Goal: Task Accomplishment & Management: Manage account settings

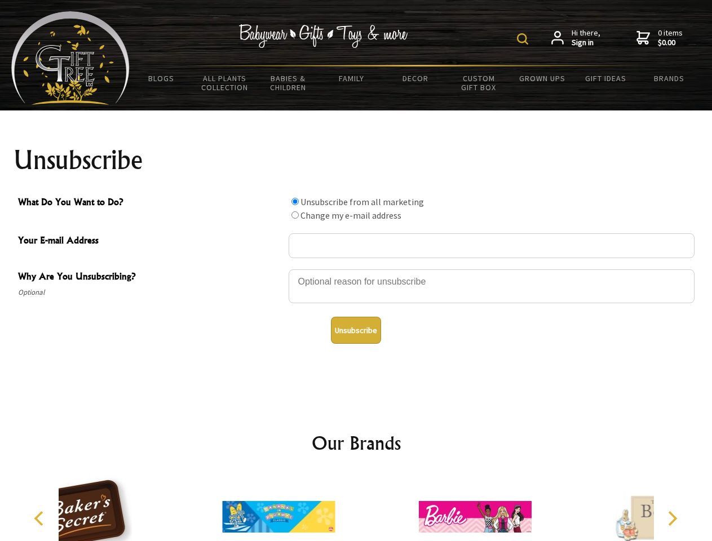
click at [524, 39] on img at bounding box center [522, 38] width 11 height 11
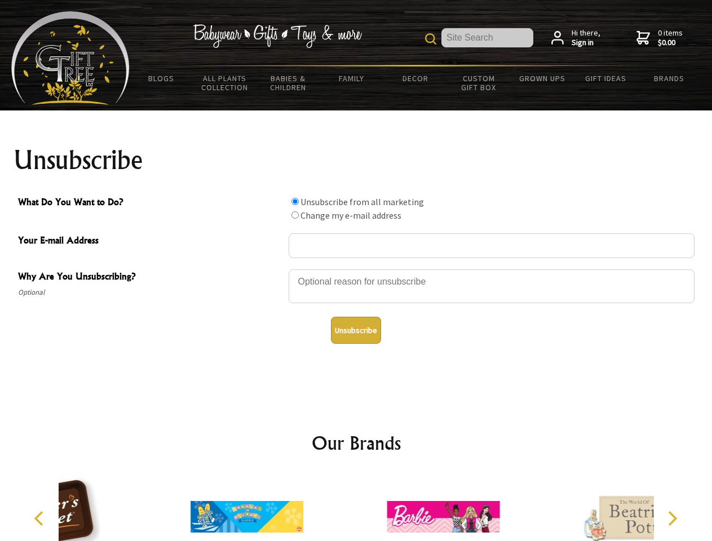
click at [356, 269] on div at bounding box center [492, 287] width 406 height 39
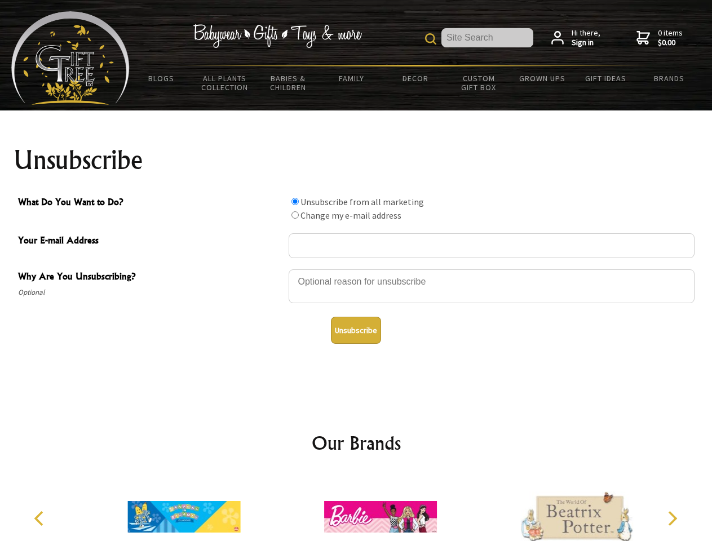
click at [295, 201] on input "What Do You Want to Do?" at bounding box center [294, 201] width 7 height 7
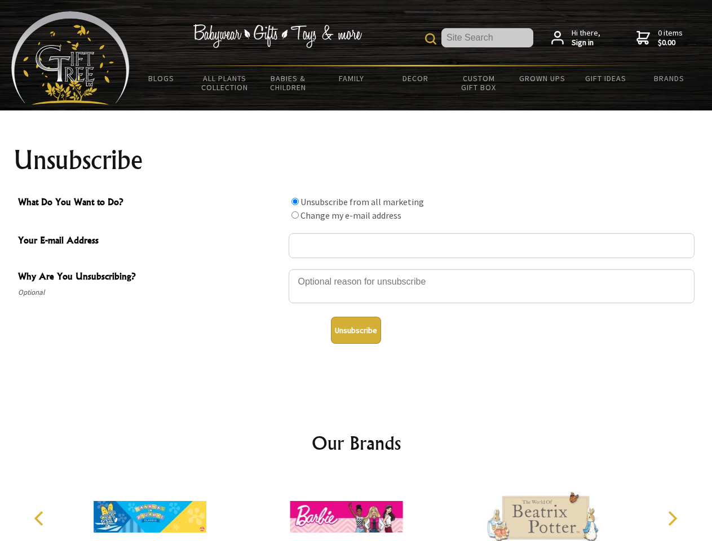
click at [295, 215] on input "What Do You Want to Do?" at bounding box center [294, 214] width 7 height 7
radio input "true"
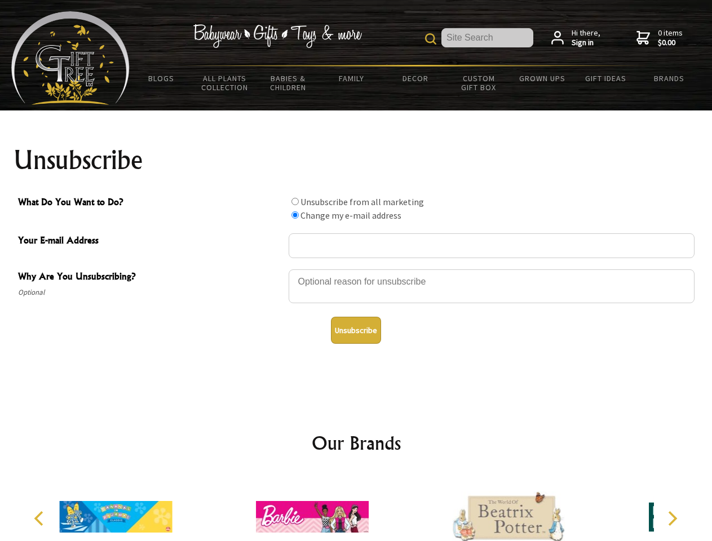
click at [356, 330] on button "Unsubscribe" at bounding box center [356, 330] width 50 height 27
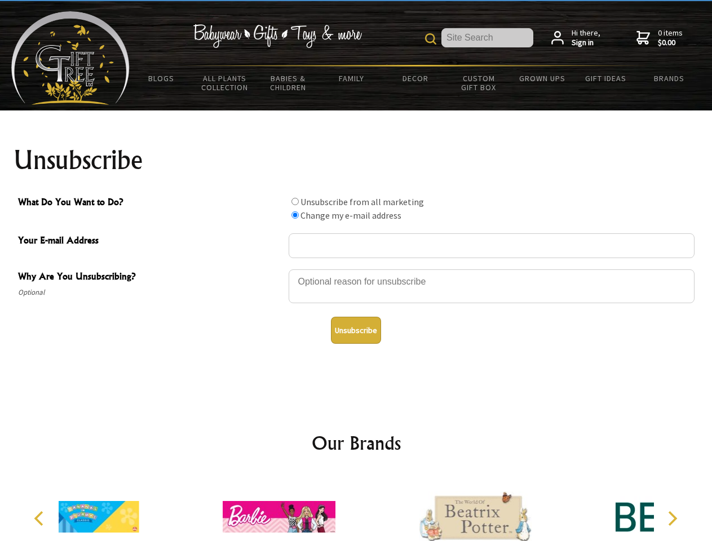
click at [377, 508] on div at bounding box center [475, 519] width 196 height 88
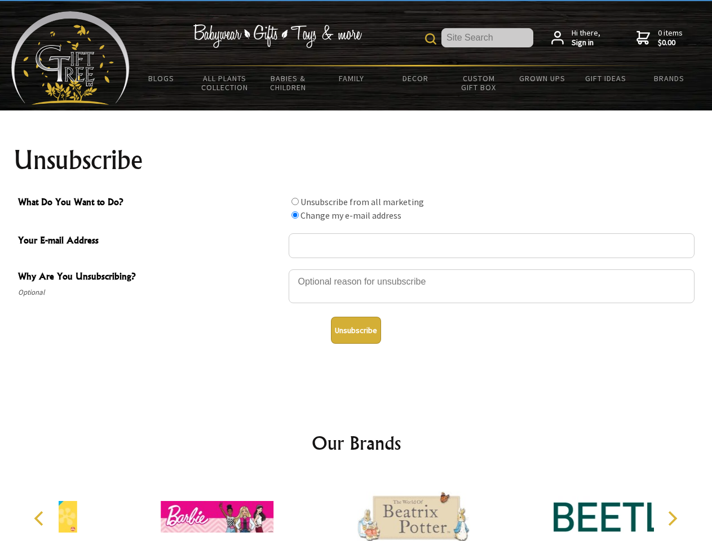
click at [41, 519] on icon "Previous" at bounding box center [40, 518] width 15 height 15
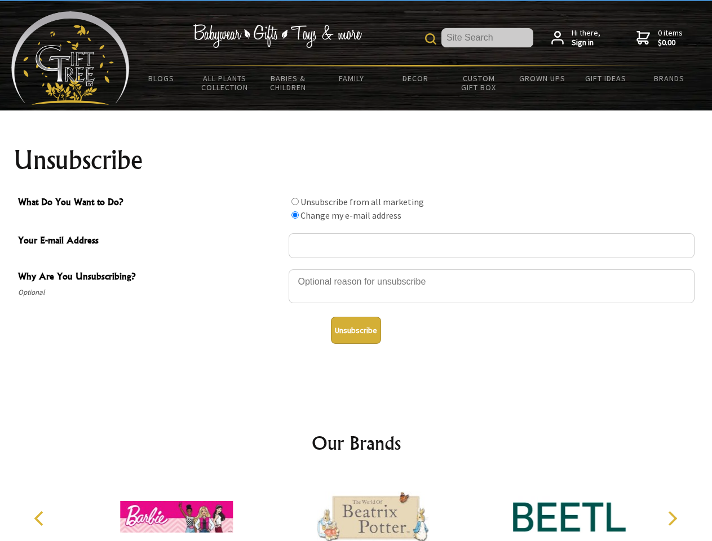
click at [672, 519] on icon "Next" at bounding box center [671, 518] width 15 height 15
